Goal: Information Seeking & Learning: Learn about a topic

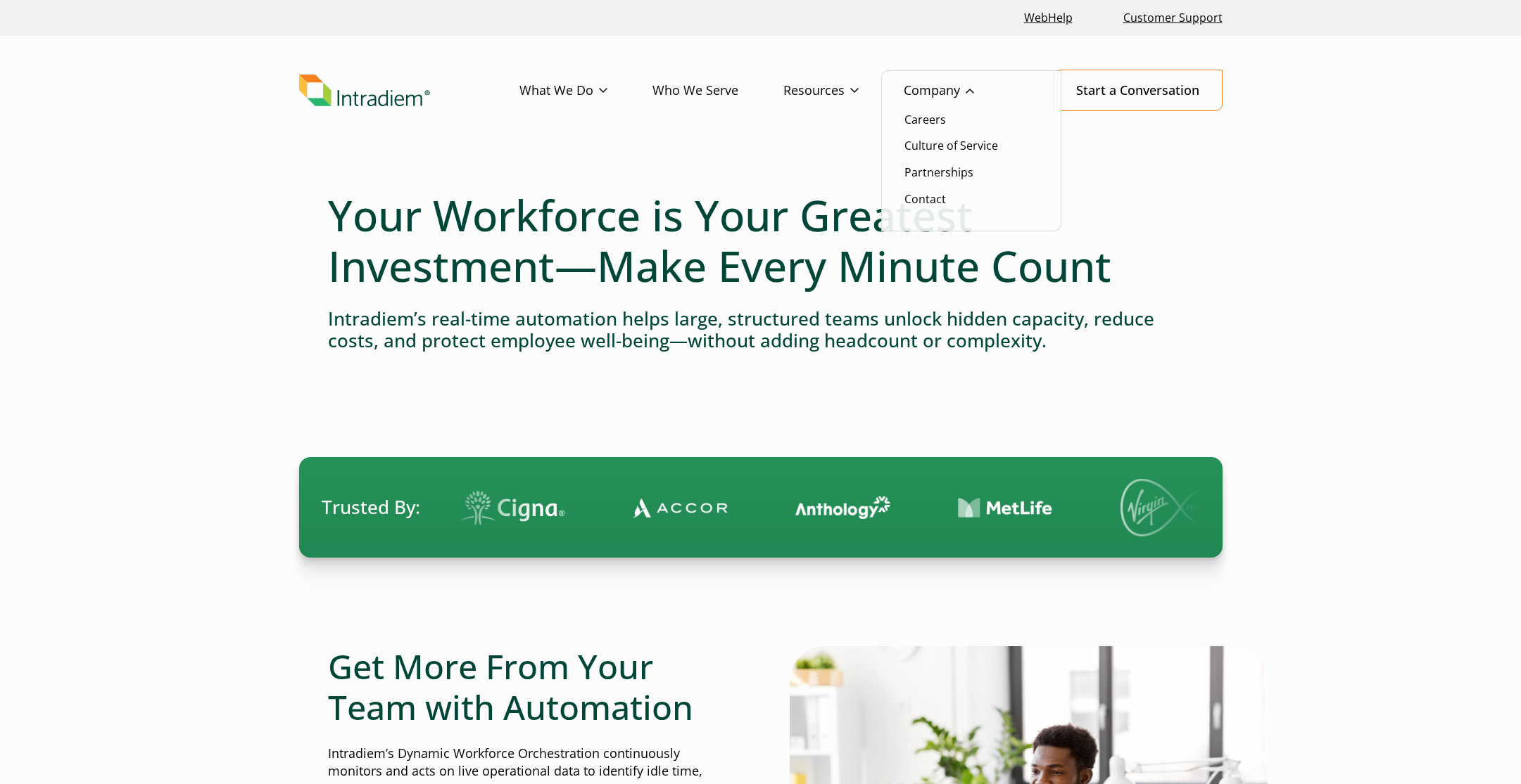
click at [941, 89] on link "Company" at bounding box center [962, 91] width 116 height 41
click at [928, 96] on link "Company" at bounding box center [962, 91] width 116 height 41
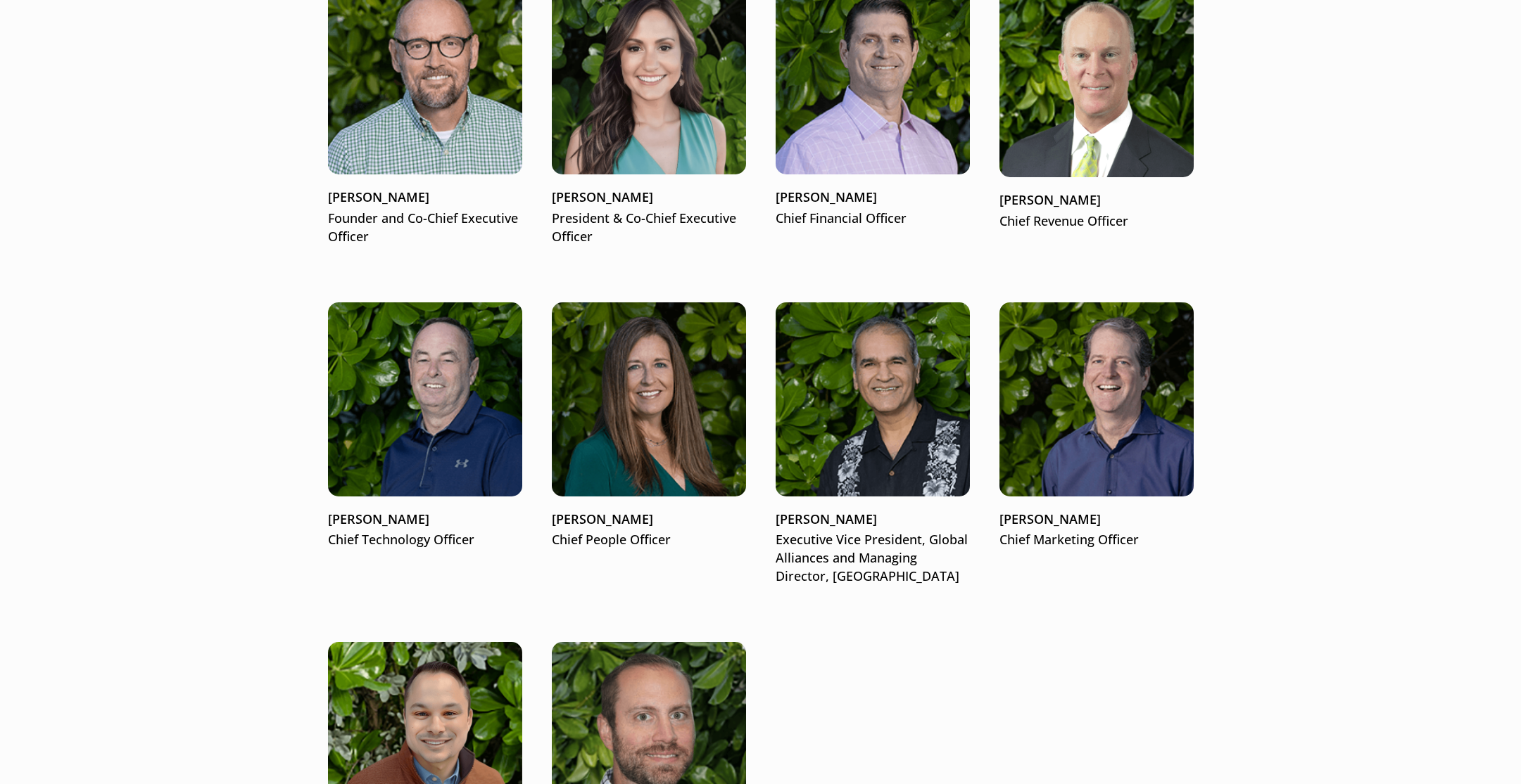
scroll to position [1900, 0]
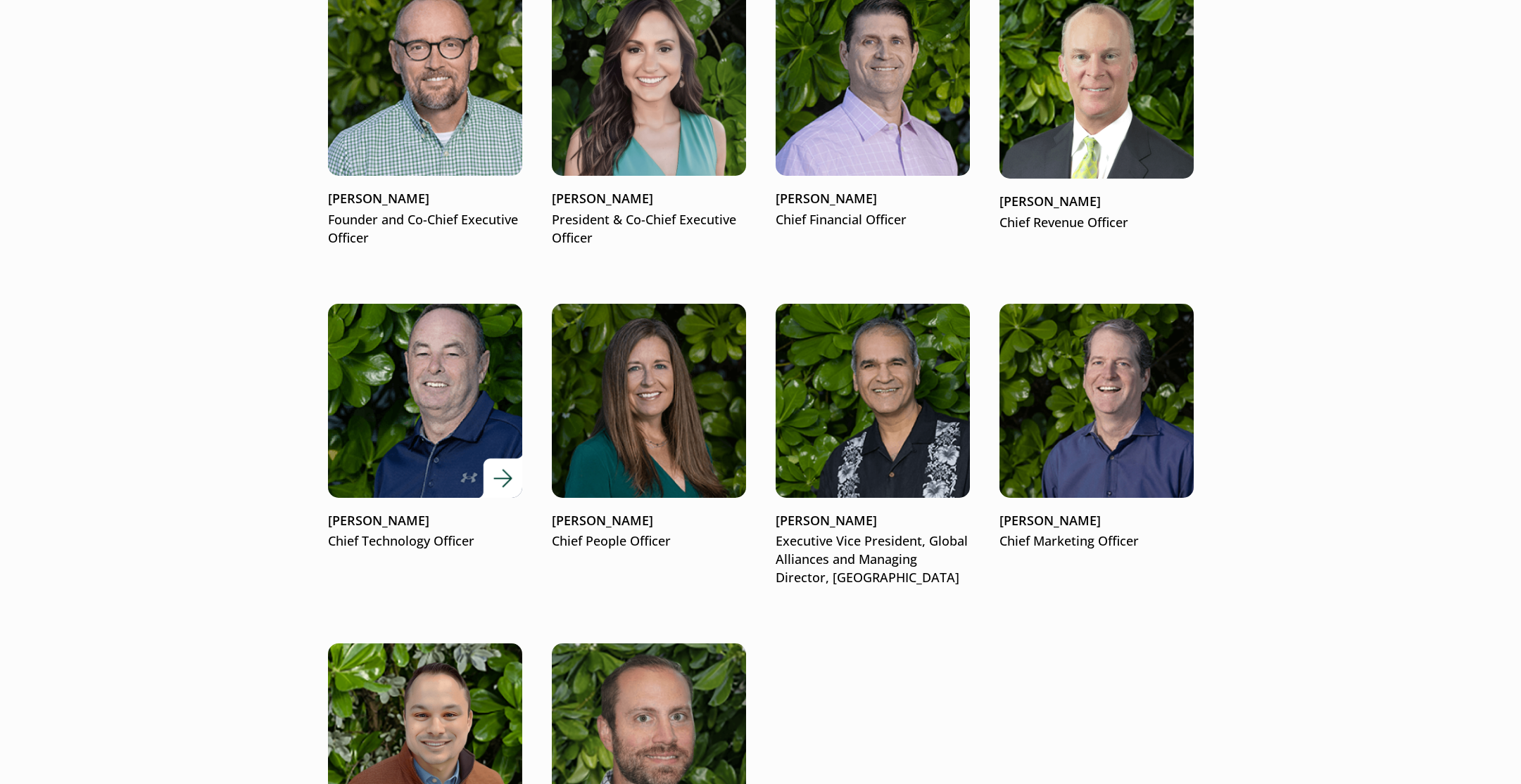
click at [382, 416] on img at bounding box center [425, 400] width 233 height 233
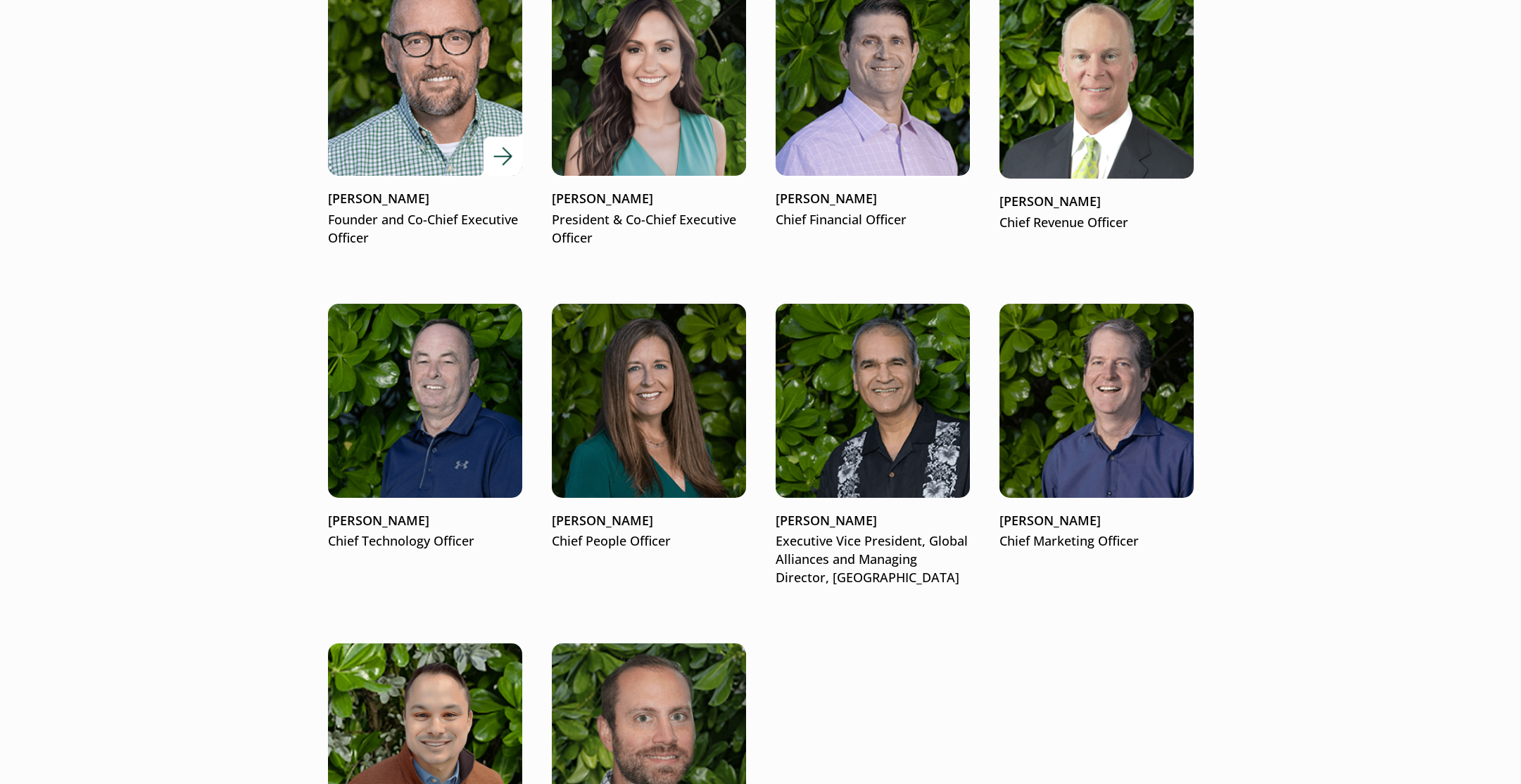
click at [503, 171] on div at bounding box center [425, 78] width 194 height 194
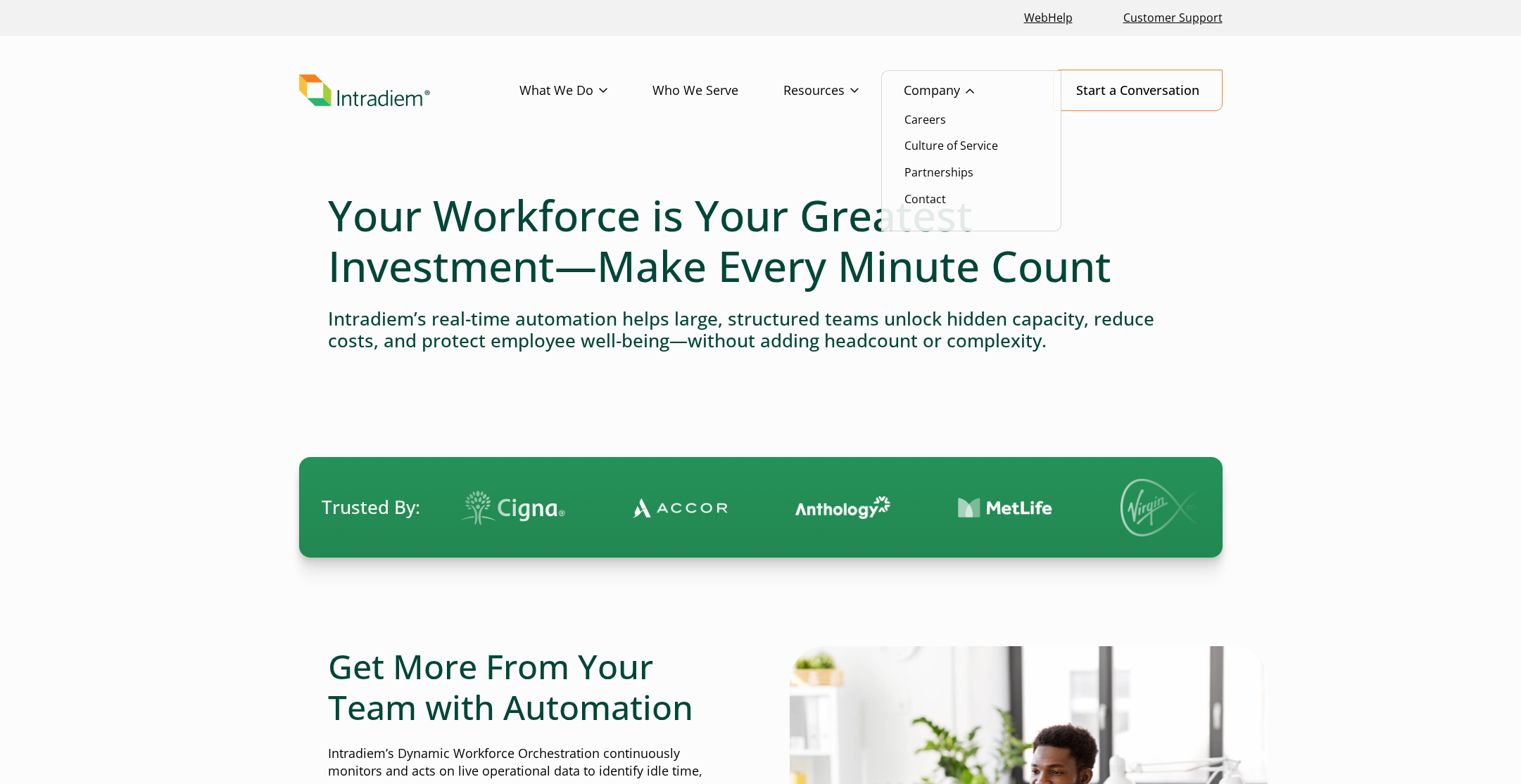
click at [938, 83] on link "Company" at bounding box center [962, 91] width 116 height 41
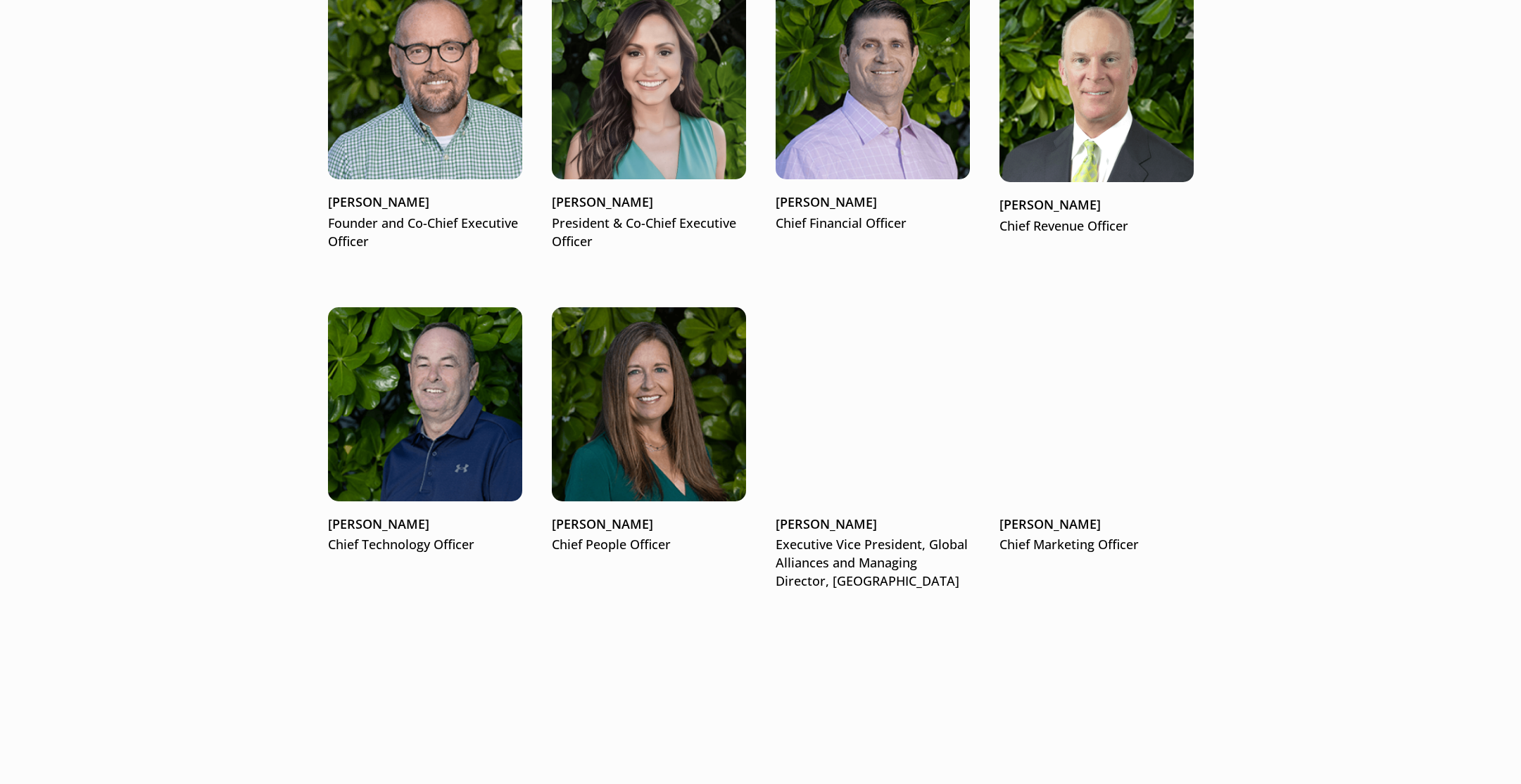
scroll to position [1897, 0]
